Goal: Obtain resource: Download file/media

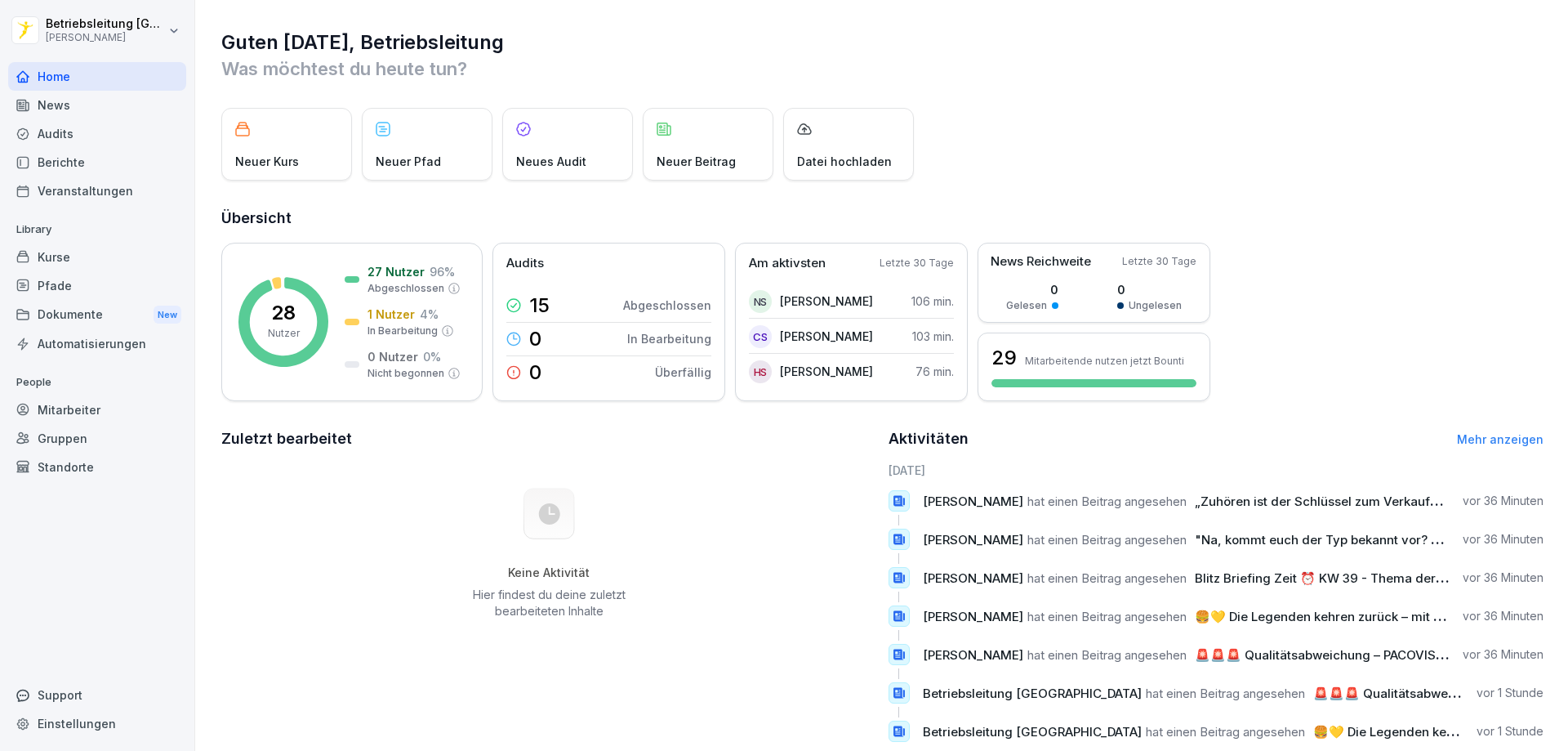
click at [65, 110] on div "News" at bounding box center [96, 104] width 178 height 29
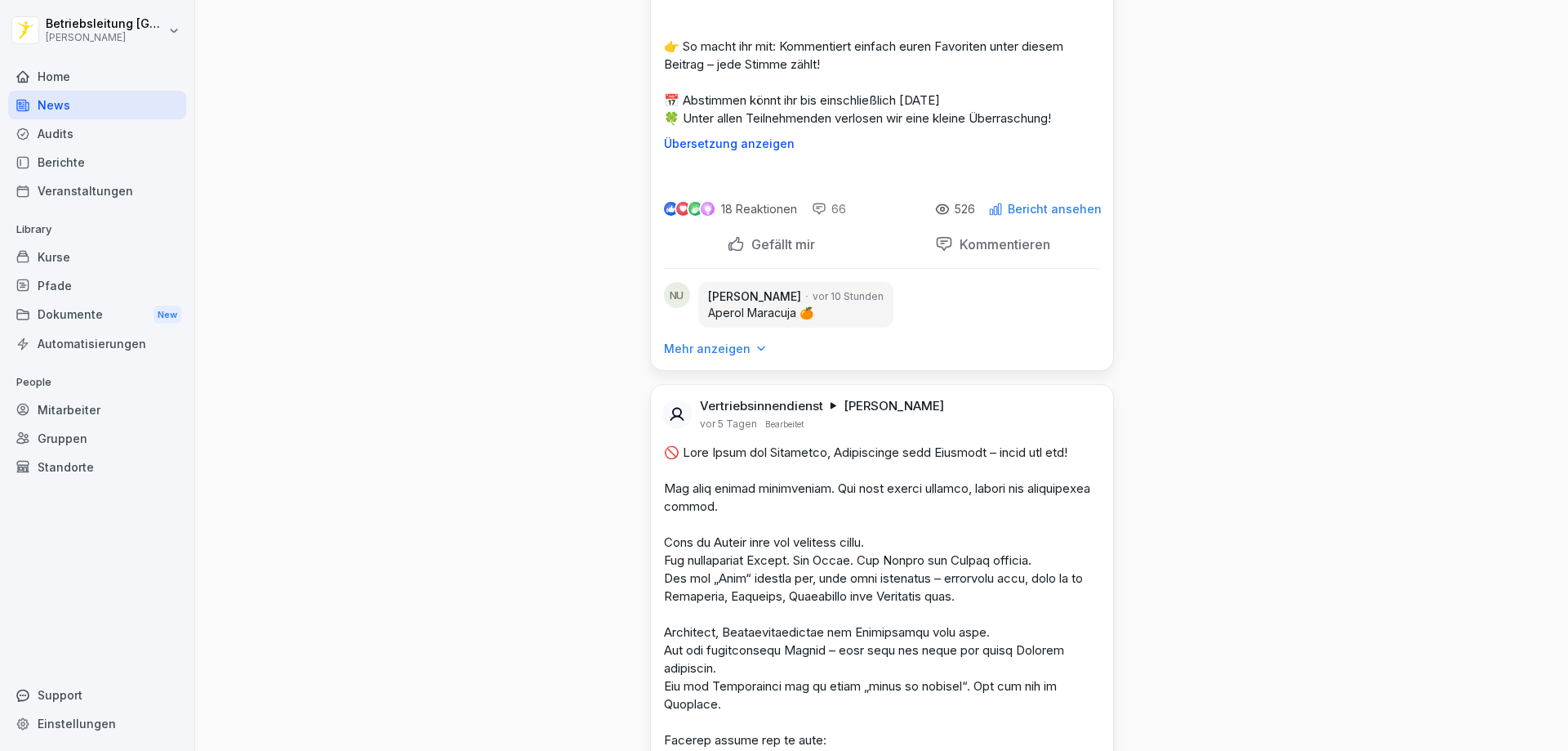
scroll to position [4821, 0]
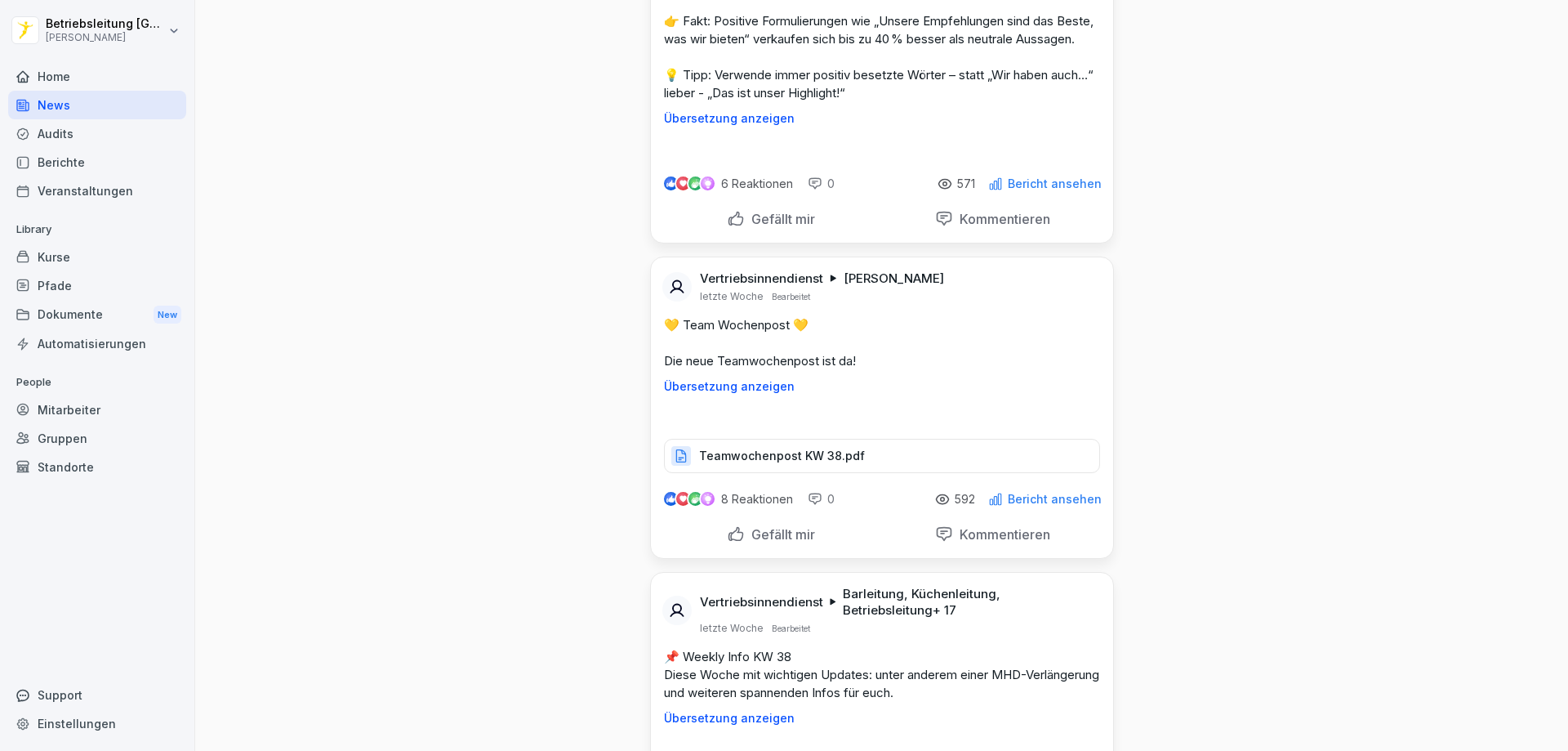
scroll to position [8742, 0]
